Goal: Task Accomplishment & Management: Complete application form

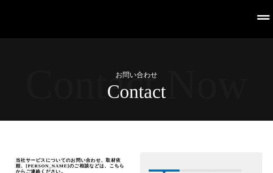
scroll to position [1400, 0]
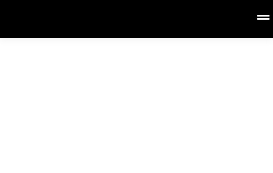
type input "株式会社アナログPR"
type input "[EMAIL_ADDRESS][DOMAIN_NAME]"
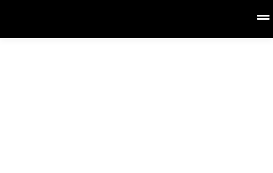
type input "株式会社アナログPR"
